Goal: Task Accomplishment & Management: Complete application form

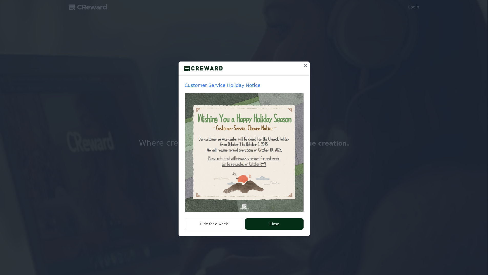
drag, startPoint x: 268, startPoint y: 224, endPoint x: 284, endPoint y: 224, distance: 15.4
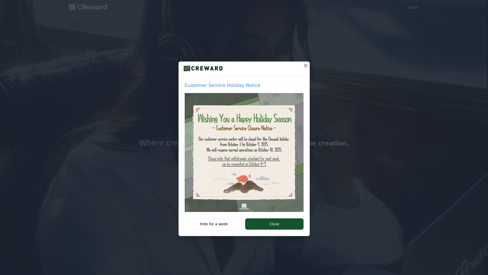
click at [268, 224] on button "Close" at bounding box center [274, 223] width 58 height 11
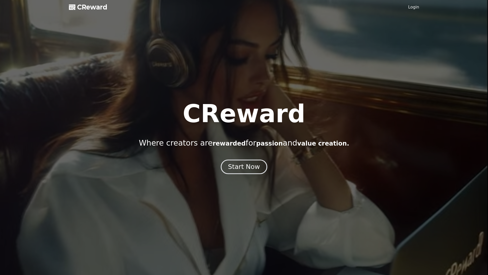
click at [247, 166] on div "Start Now" at bounding box center [244, 166] width 32 height 9
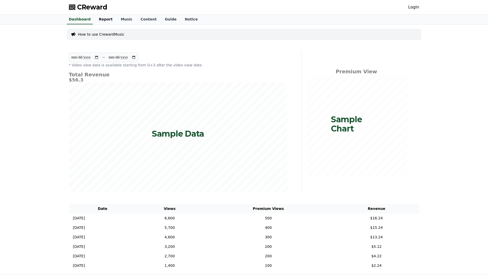
click at [104, 19] on link "Report" at bounding box center [106, 20] width 22 height 10
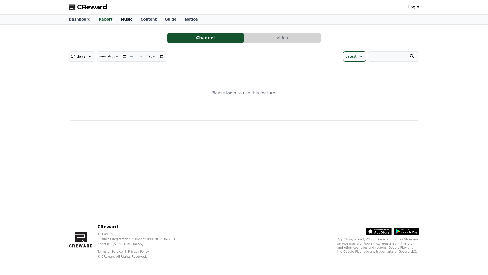
click at [120, 20] on link "Music" at bounding box center [127, 20] width 20 height 10
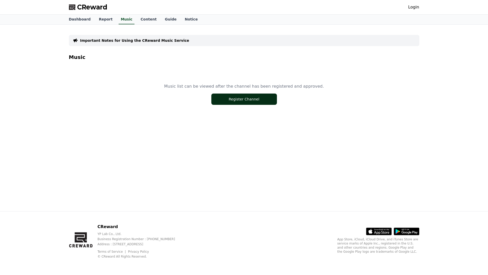
drag, startPoint x: 252, startPoint y: 98, endPoint x: 249, endPoint y: 101, distance: 3.3
click at [252, 98] on button "Register Channel" at bounding box center [244, 98] width 66 height 11
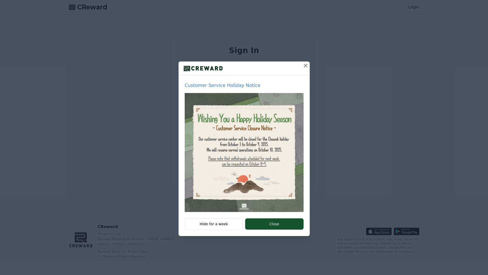
click at [305, 67] on icon at bounding box center [305, 65] width 6 height 6
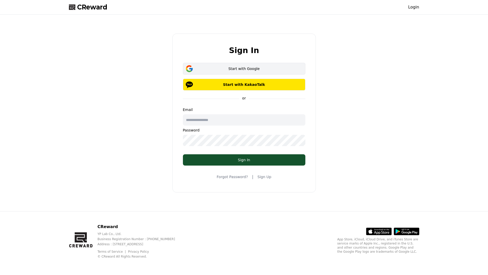
click at [247, 65] on button "Start with Google" at bounding box center [244, 69] width 122 height 12
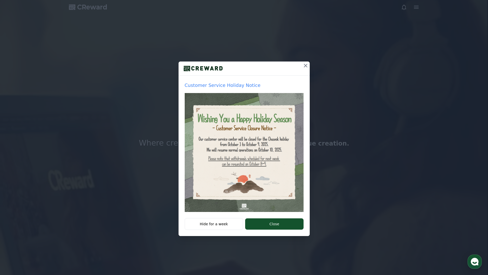
click at [264, 224] on button "Close" at bounding box center [274, 223] width 58 height 11
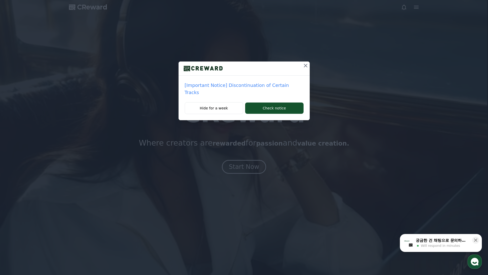
drag, startPoint x: 299, startPoint y: 66, endPoint x: 301, endPoint y: 68, distance: 2.9
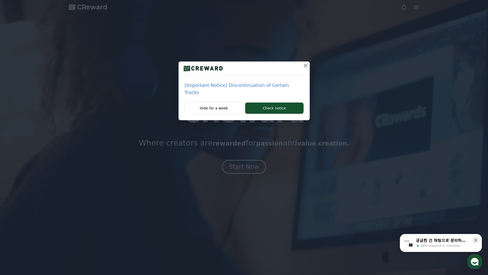
click at [302, 66] on icon at bounding box center [305, 65] width 6 height 6
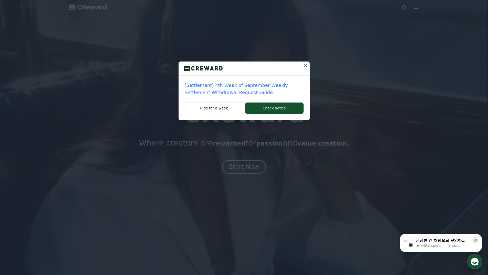
click at [305, 65] on icon at bounding box center [305, 65] width 6 height 6
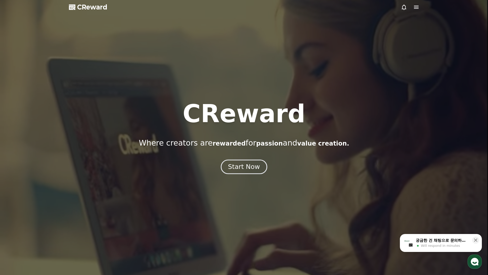
click at [244, 166] on div "Start Now" at bounding box center [244, 166] width 32 height 9
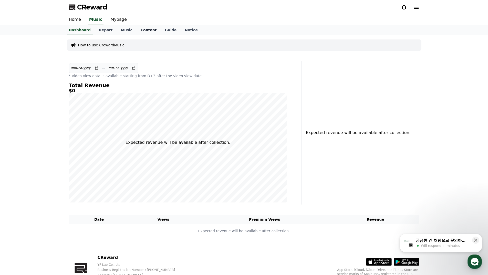
click at [137, 32] on link "Content" at bounding box center [149, 30] width 24 height 10
click at [122, 32] on link "Music" at bounding box center [127, 30] width 20 height 10
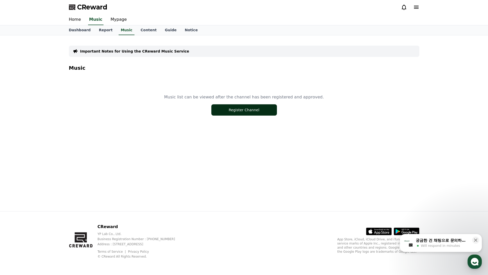
drag, startPoint x: 229, startPoint y: 106, endPoint x: 229, endPoint y: 109, distance: 3.3
click at [229, 108] on button "Register Channel" at bounding box center [244, 109] width 66 height 11
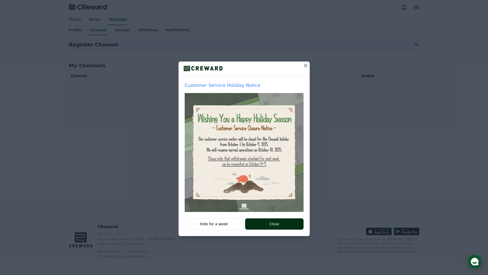
click at [273, 225] on button "Close" at bounding box center [274, 223] width 58 height 11
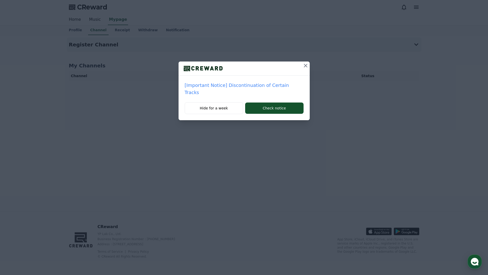
click at [302, 65] on icon at bounding box center [305, 65] width 6 height 6
click at [305, 65] on icon at bounding box center [306, 66] width 4 height 4
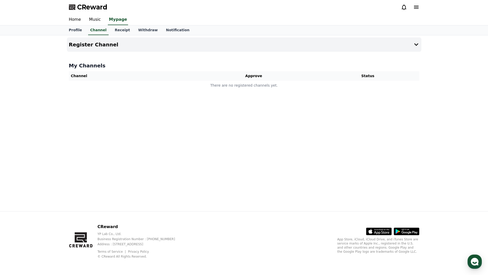
click at [155, 116] on div "Register Channel My Channels Channel Approve Status There are no registered cha…" at bounding box center [244, 123] width 359 height 176
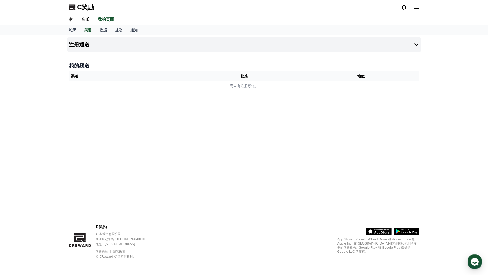
drag, startPoint x: 83, startPoint y: 79, endPoint x: 163, endPoint y: 79, distance: 79.1
click at [85, 79] on th "渠道" at bounding box center [127, 76] width 117 height 10
click at [259, 80] on th "批准" at bounding box center [244, 76] width 117 height 10
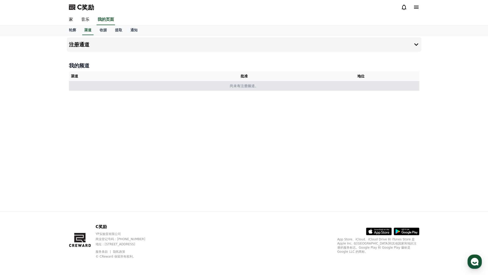
click at [248, 91] on td "尚未有注册频道。" at bounding box center [244, 86] width 350 height 10
click at [255, 86] on font "尚未有注册频道。" at bounding box center [244, 86] width 29 height 4
click at [254, 87] on font "尚未有注册频道。" at bounding box center [244, 86] width 29 height 4
click at [227, 85] on td "尚未有注册频道。" at bounding box center [244, 86] width 350 height 10
drag, startPoint x: 93, startPoint y: 84, endPoint x: 78, endPoint y: 84, distance: 14.6
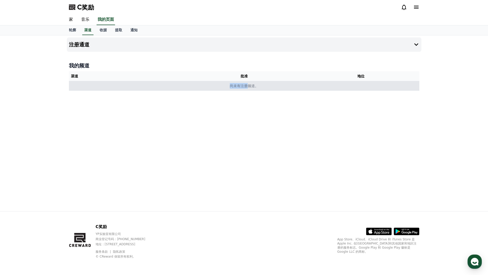
click at [92, 84] on td "尚未有注册频道。" at bounding box center [244, 86] width 350 height 10
drag, startPoint x: 75, startPoint y: 84, endPoint x: 75, endPoint y: 78, distance: 6.7
click at [75, 83] on td "尚未有注册频道。" at bounding box center [244, 86] width 350 height 10
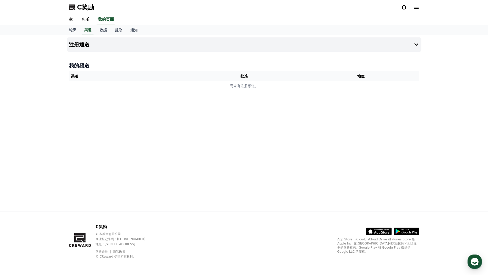
click at [75, 78] on font "渠道" at bounding box center [74, 76] width 7 height 4
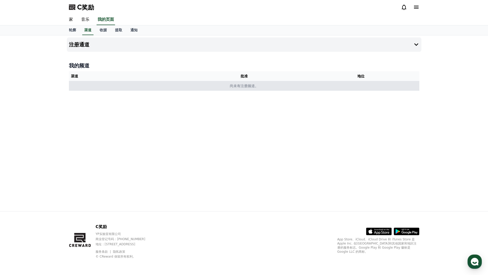
click at [93, 86] on td "尚未有注册频道。" at bounding box center [244, 86] width 350 height 10
drag, startPoint x: 143, startPoint y: 87, endPoint x: 152, endPoint y: 87, distance: 9.0
click at [145, 87] on td "尚未有注册频道。" at bounding box center [244, 86] width 350 height 10
drag, startPoint x: 170, startPoint y: 88, endPoint x: 239, endPoint y: 90, distance: 68.4
click at [179, 88] on td "尚未有注册频道。" at bounding box center [244, 86] width 350 height 10
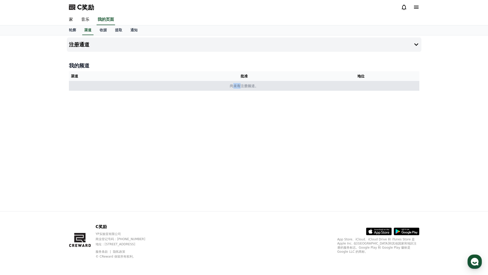
drag, startPoint x: 239, startPoint y: 90, endPoint x: 248, endPoint y: 90, distance: 9.7
click at [244, 90] on td "尚未有注册频道。" at bounding box center [244, 86] width 350 height 10
click at [248, 90] on td "尚未有注册频道。" at bounding box center [244, 86] width 350 height 10
click at [227, 88] on td "尚未有注册频道。" at bounding box center [244, 86] width 350 height 10
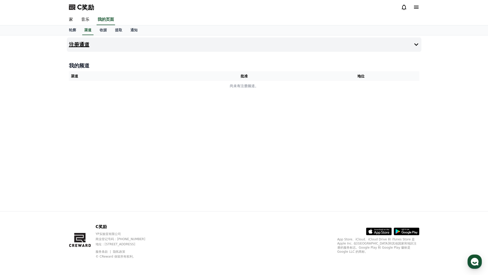
click at [417, 43] on icon at bounding box center [416, 44] width 6 height 6
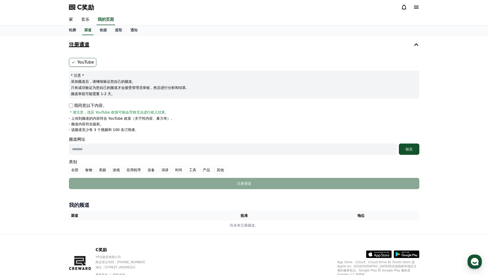
click at [417, 43] on icon at bounding box center [416, 44] width 6 height 6
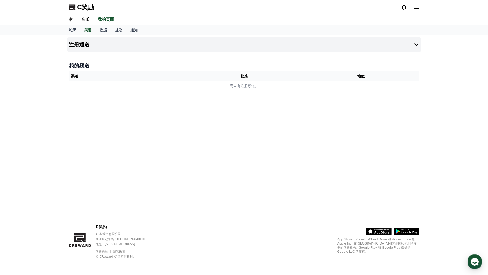
click at [417, 43] on icon at bounding box center [416, 44] width 6 height 6
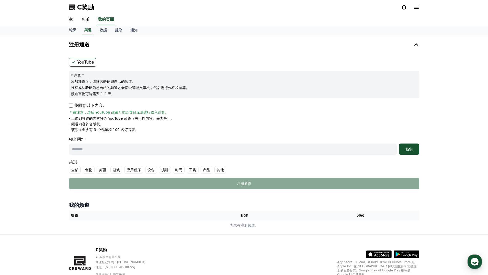
click at [98, 150] on input "text" at bounding box center [233, 148] width 328 height 11
